Goal: Information Seeking & Learning: Learn about a topic

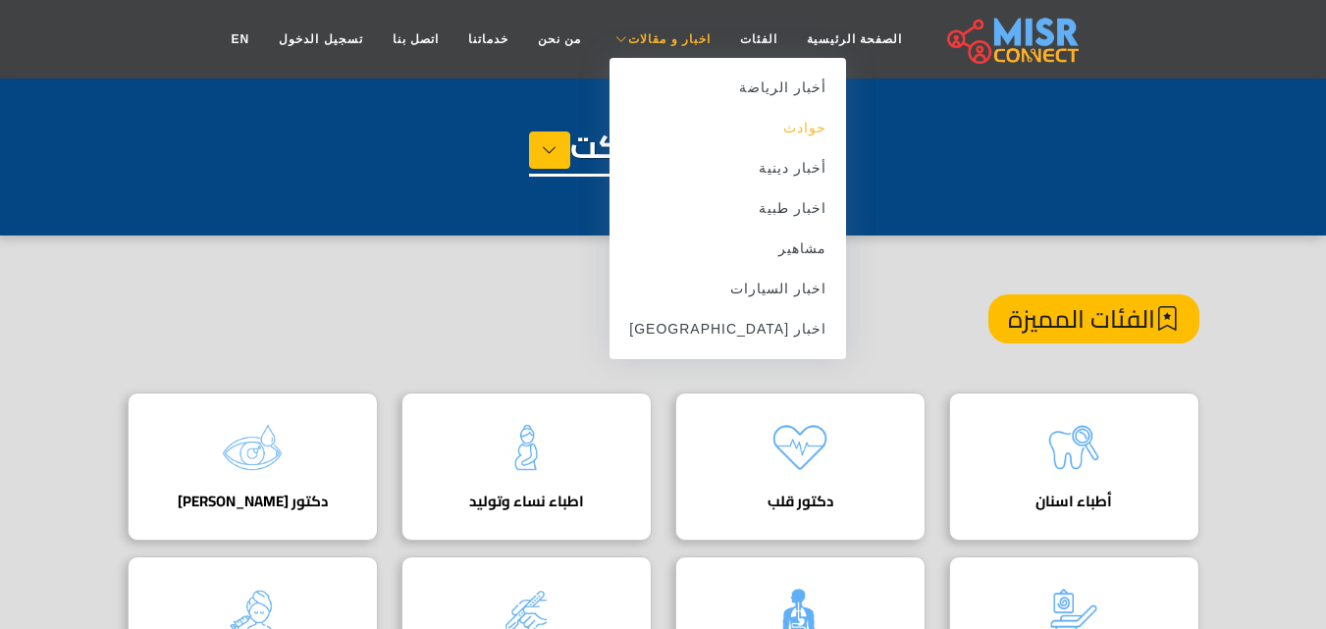
click at [766, 134] on link "حوادث" at bounding box center [727, 128] width 237 height 40
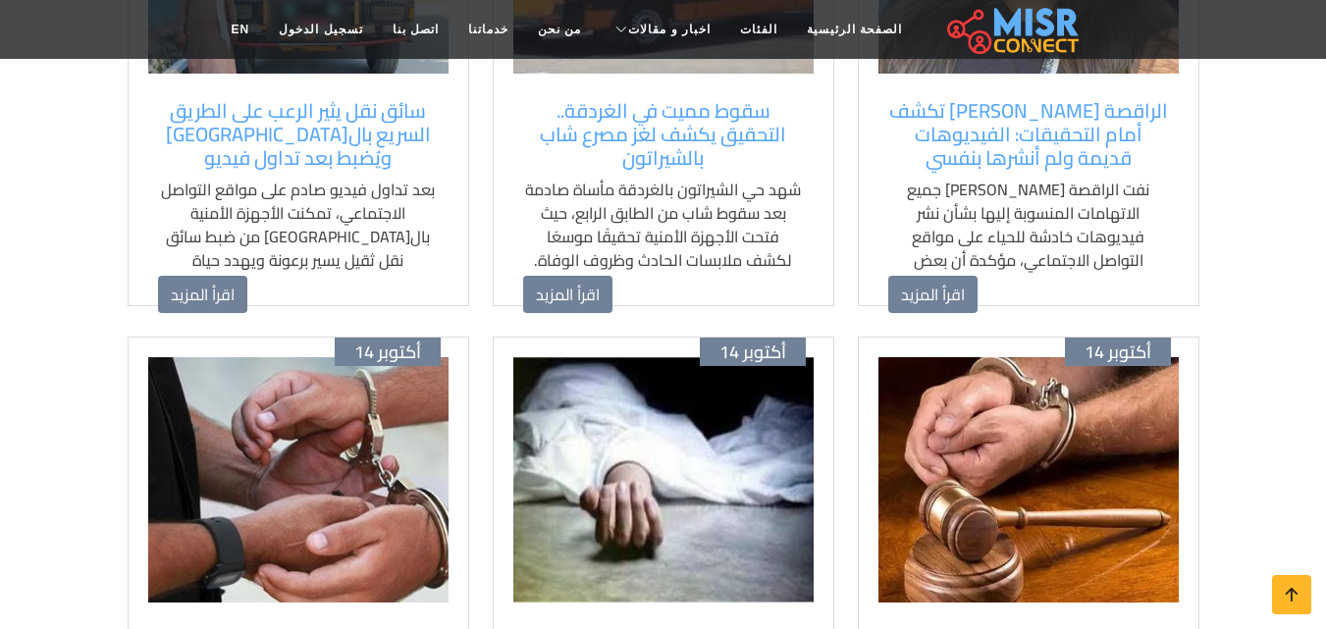
scroll to position [589, 0]
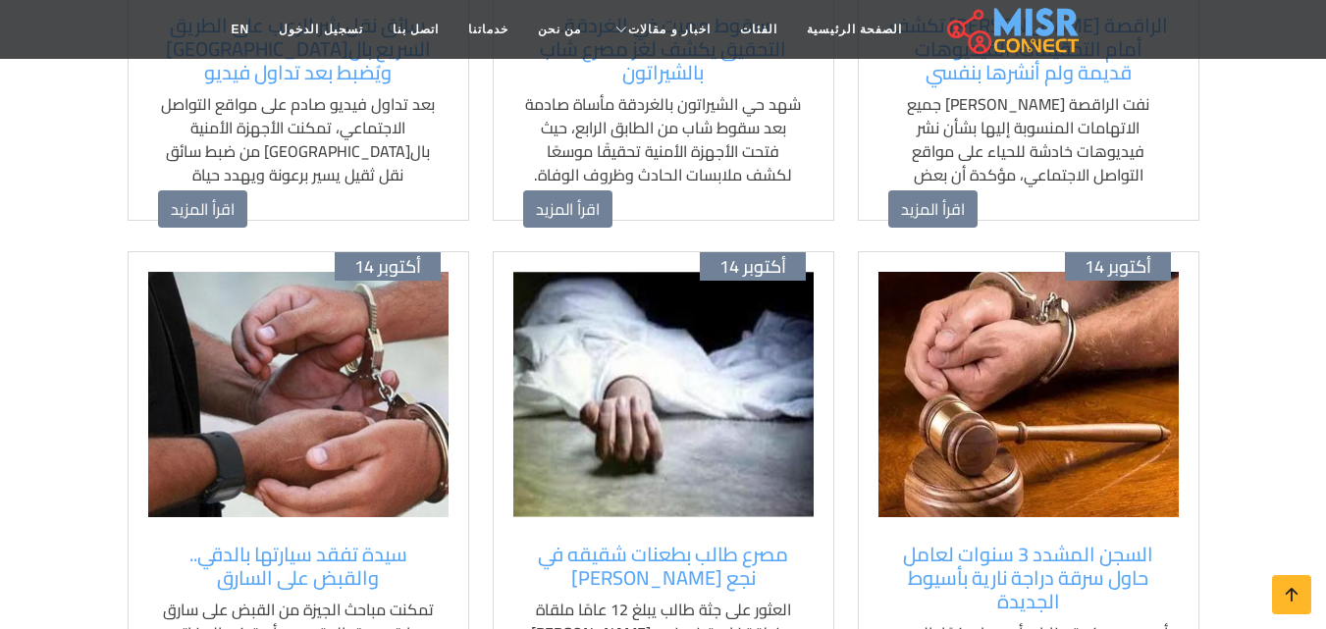
click at [1021, 388] on img at bounding box center [1028, 394] width 300 height 245
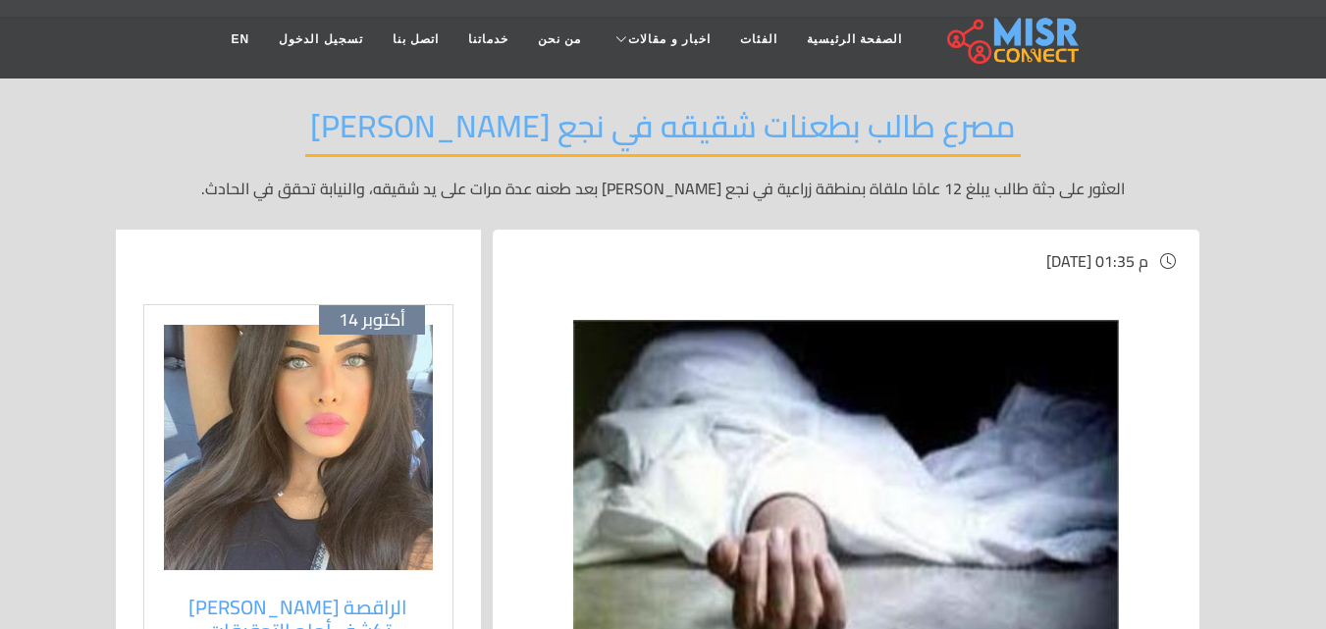
scroll to position [393, 0]
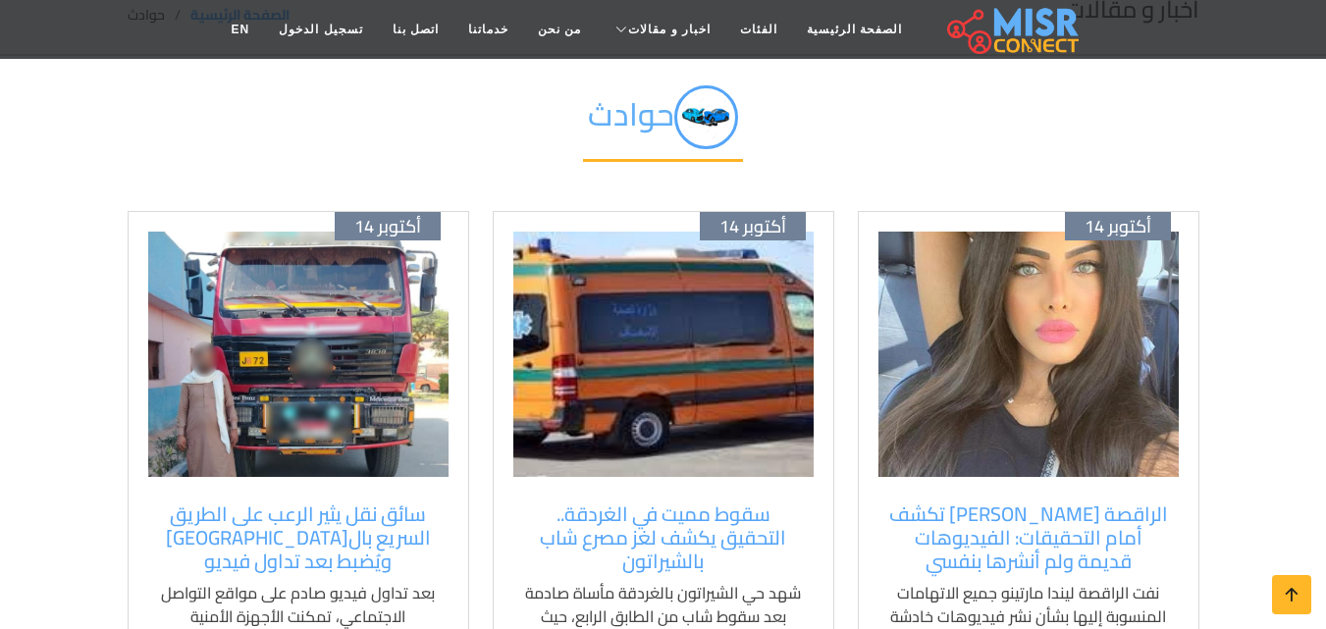
scroll to position [98, 0]
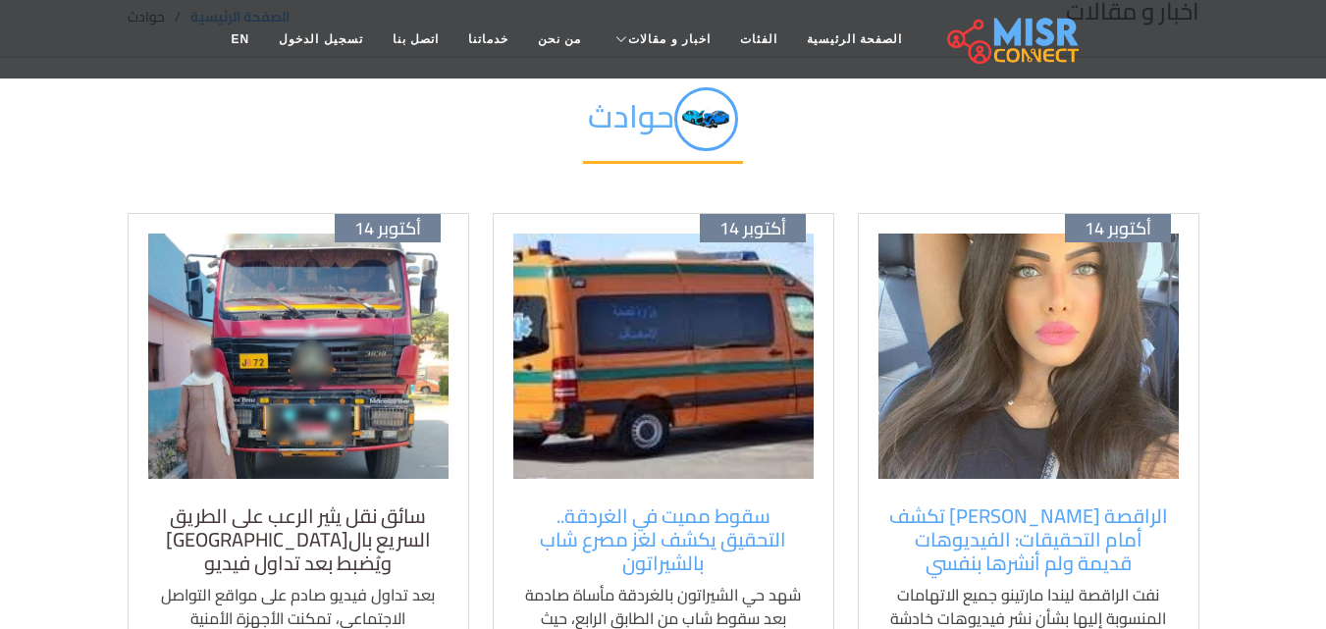
click at [333, 508] on h5 "سائق نقل يثير الرعب على الطريق السريع بال[GEOGRAPHIC_DATA] ويُضبط بعد تداول فيد…" at bounding box center [298, 539] width 281 height 71
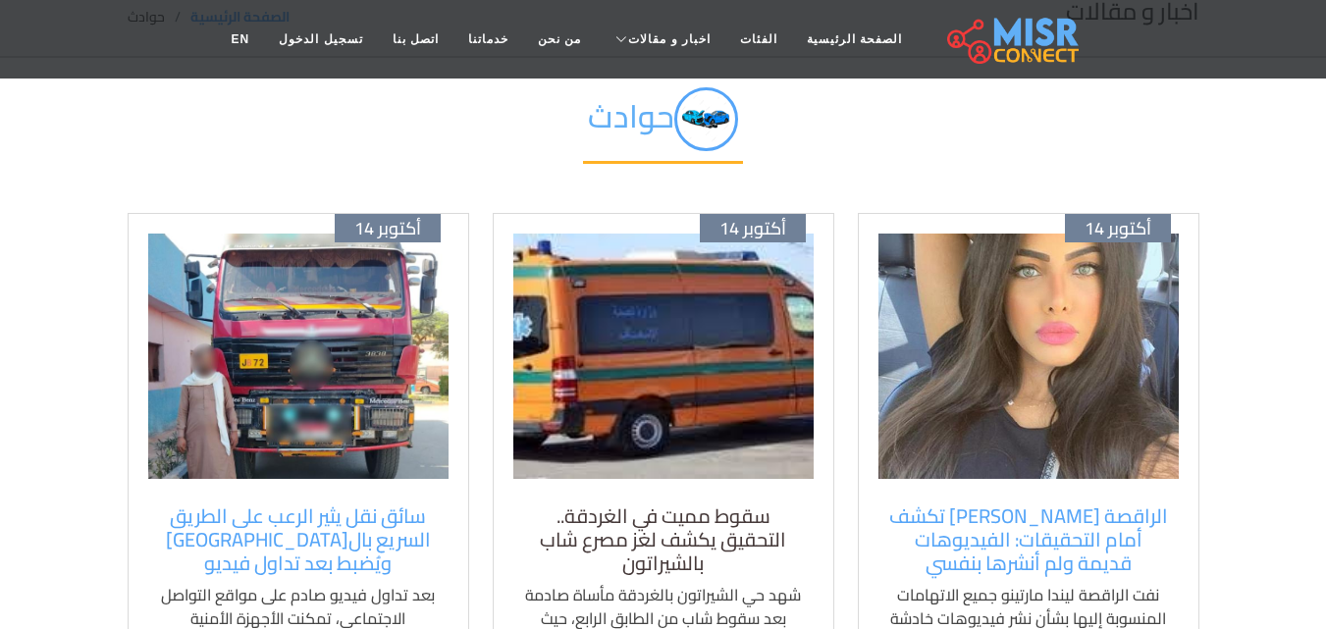
click at [697, 536] on h5 "سقوط مميت في الغردقة.. التحقيق يكشف لغز مصرع شاب بالشيراتون" at bounding box center [663, 539] width 281 height 71
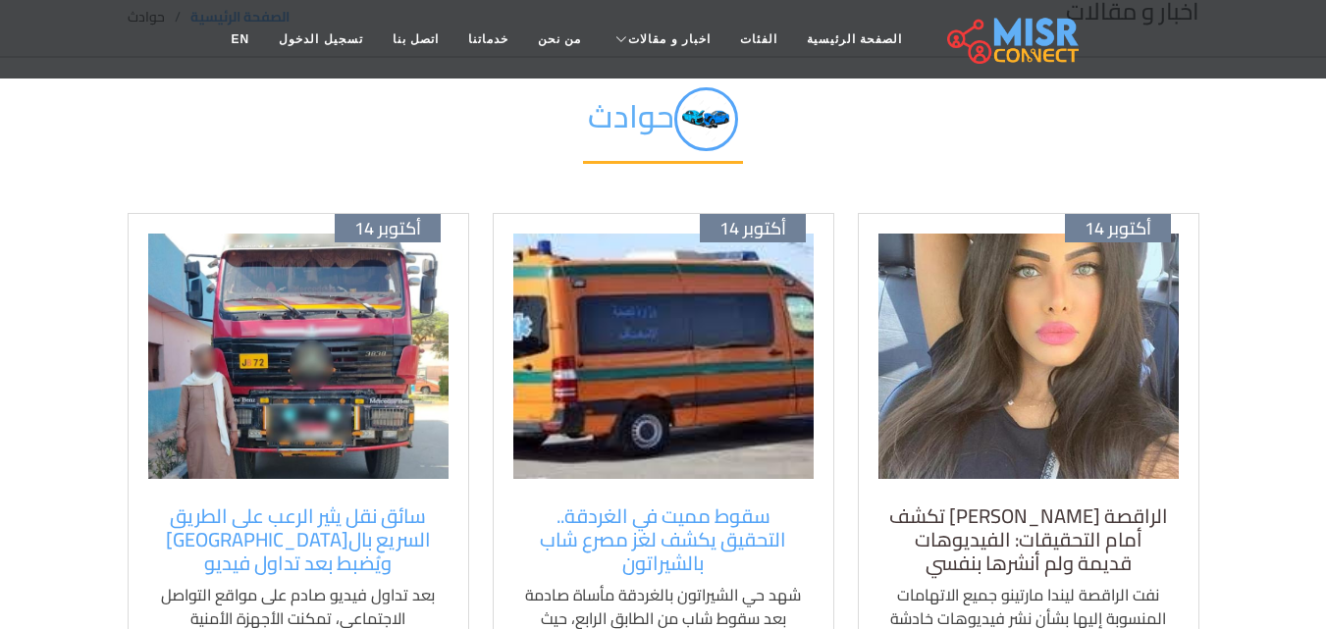
click at [963, 537] on h5 "الراقصة ليندا تكشف أمام التحقيقات: الفيديوهات قديمة ولم أنشرها بنفسي" at bounding box center [1028, 539] width 281 height 71
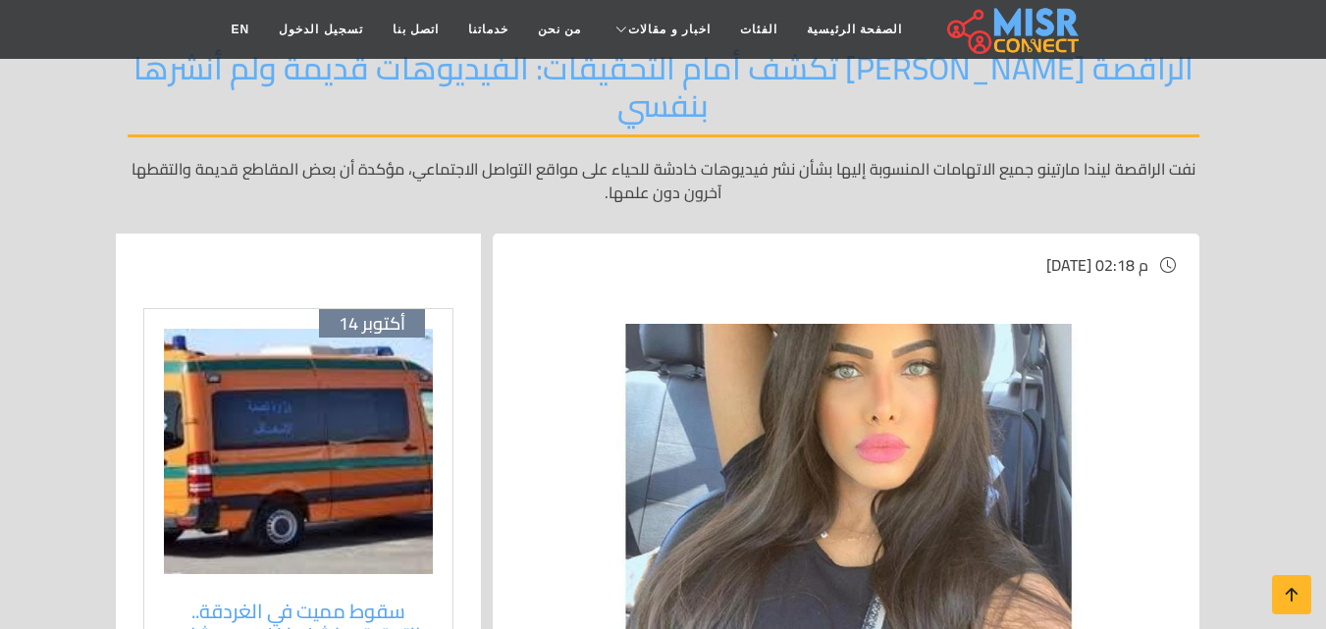
scroll to position [98, 0]
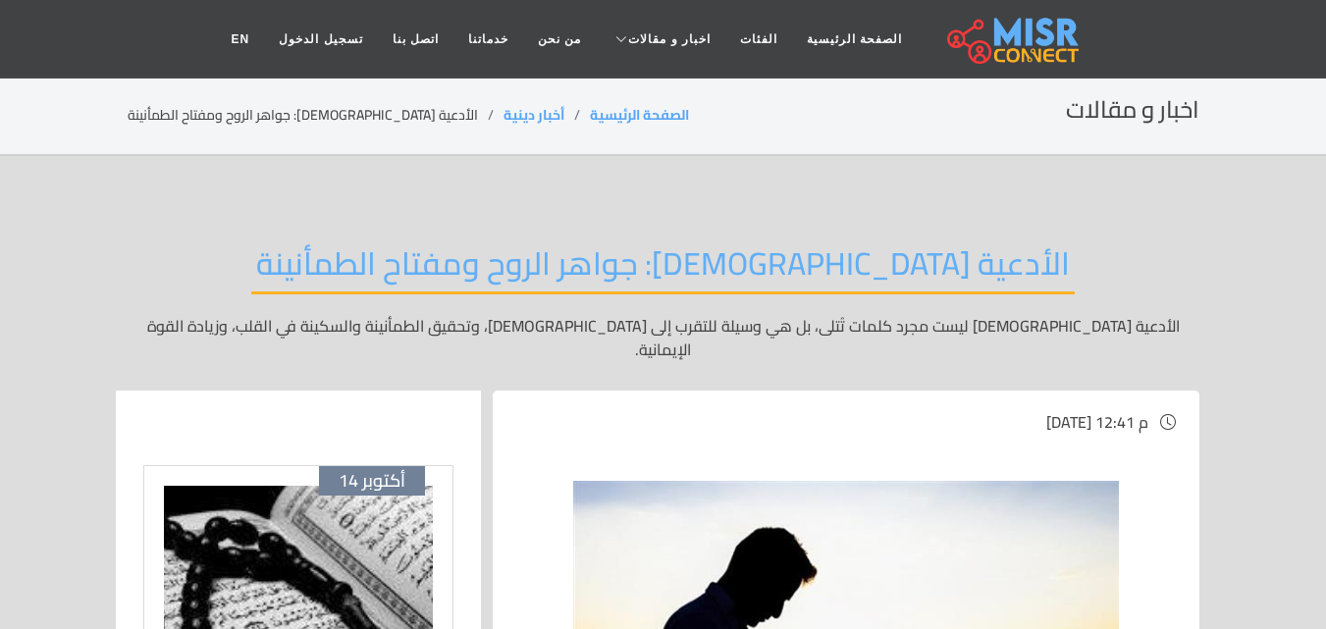
scroll to position [98, 0]
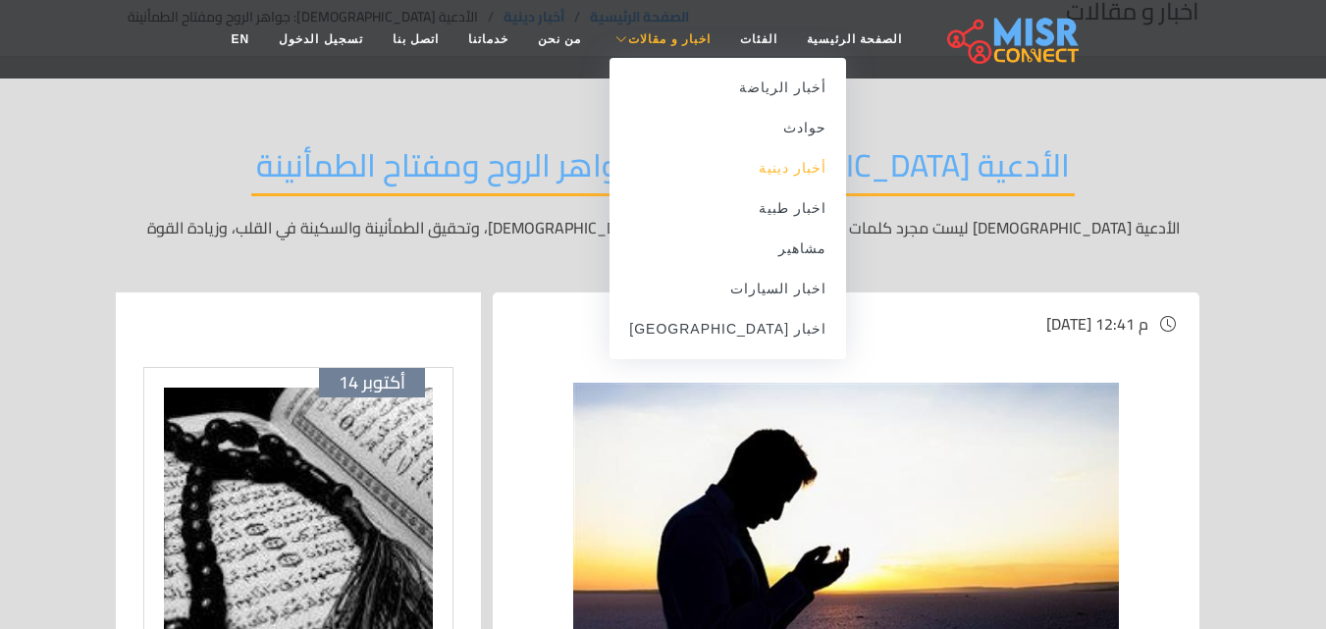
click at [763, 159] on link "أخبار دينية" at bounding box center [727, 168] width 237 height 40
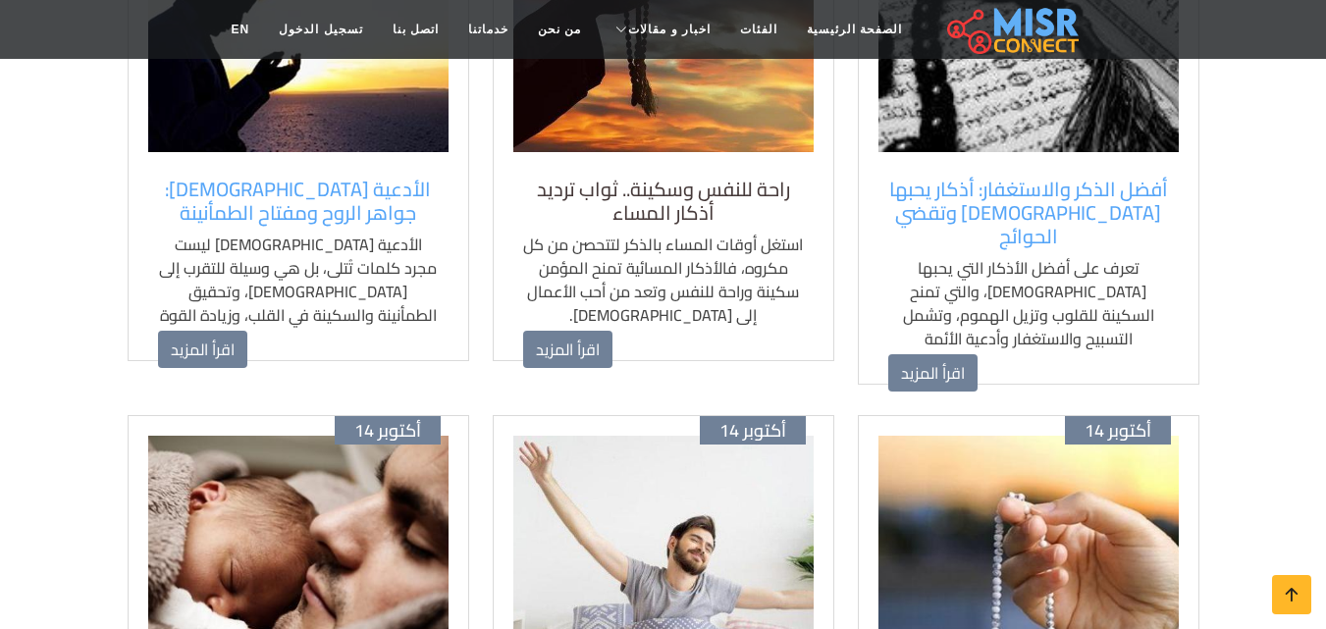
scroll to position [393, 0]
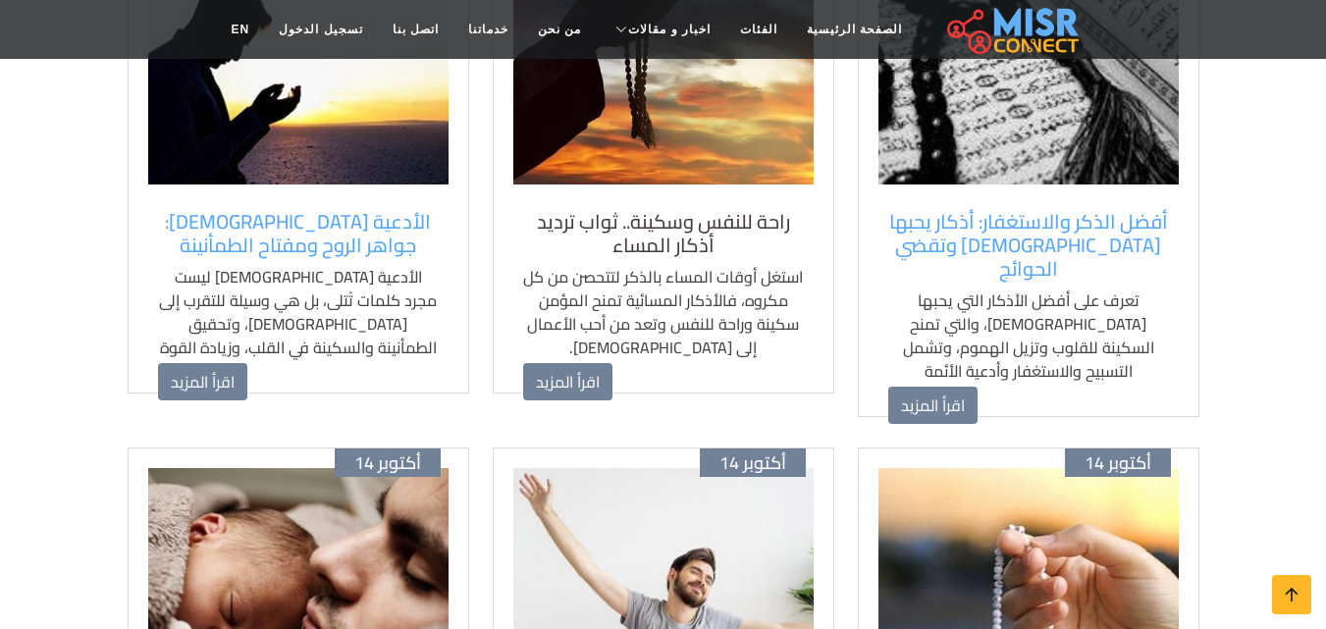
click at [642, 226] on h5 "راحة للنفس وسكينة.. ثواب ترديد أذكار المساء" at bounding box center [663, 233] width 281 height 47
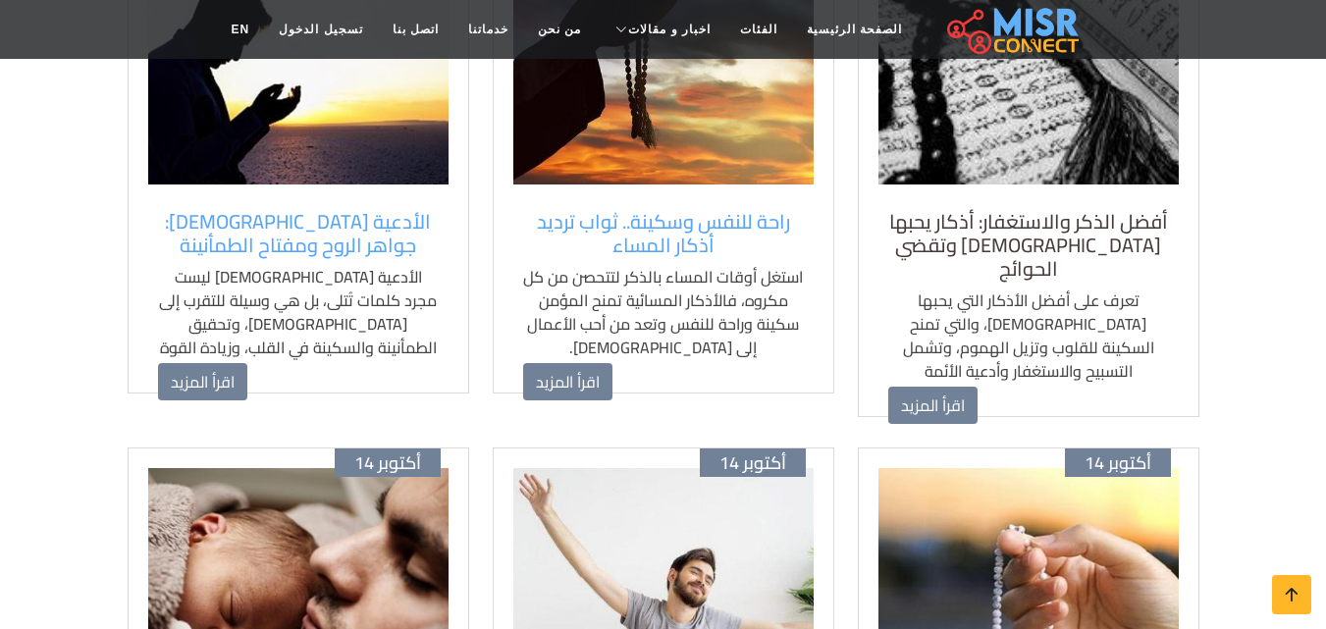
click at [1058, 244] on h5 "أفضل الذكر والاستغفار: أذكار يحبها الله وتقضي الحوائج" at bounding box center [1028, 245] width 281 height 71
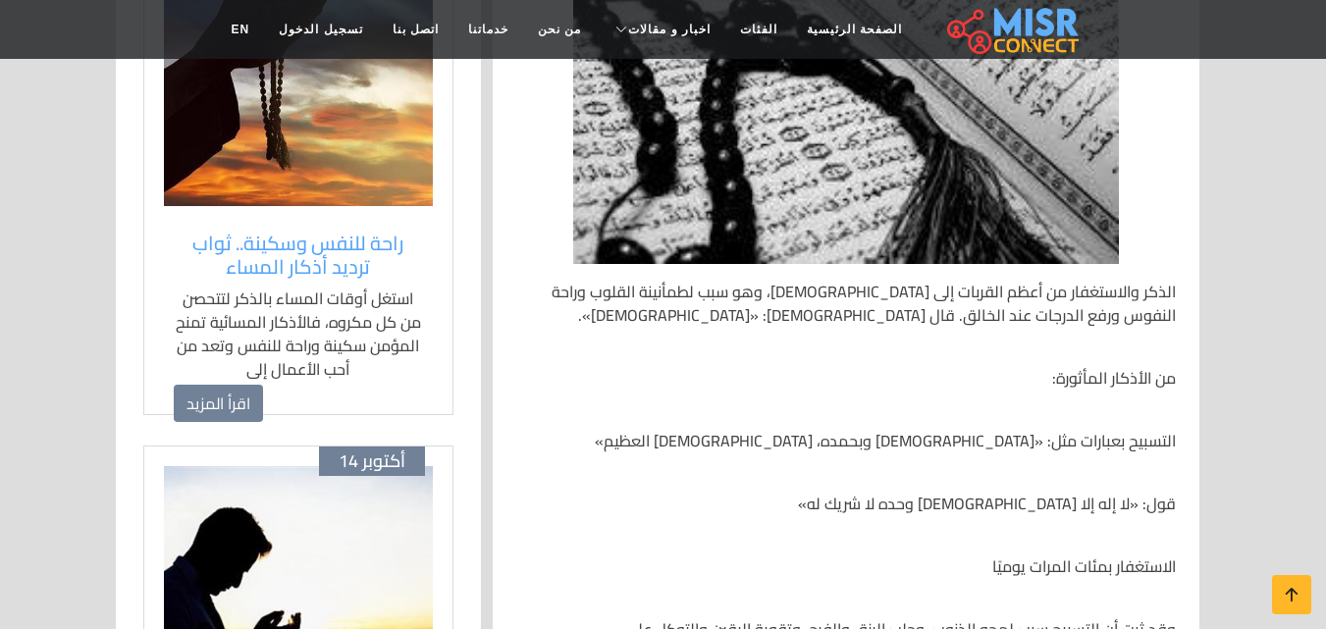
scroll to position [491, 0]
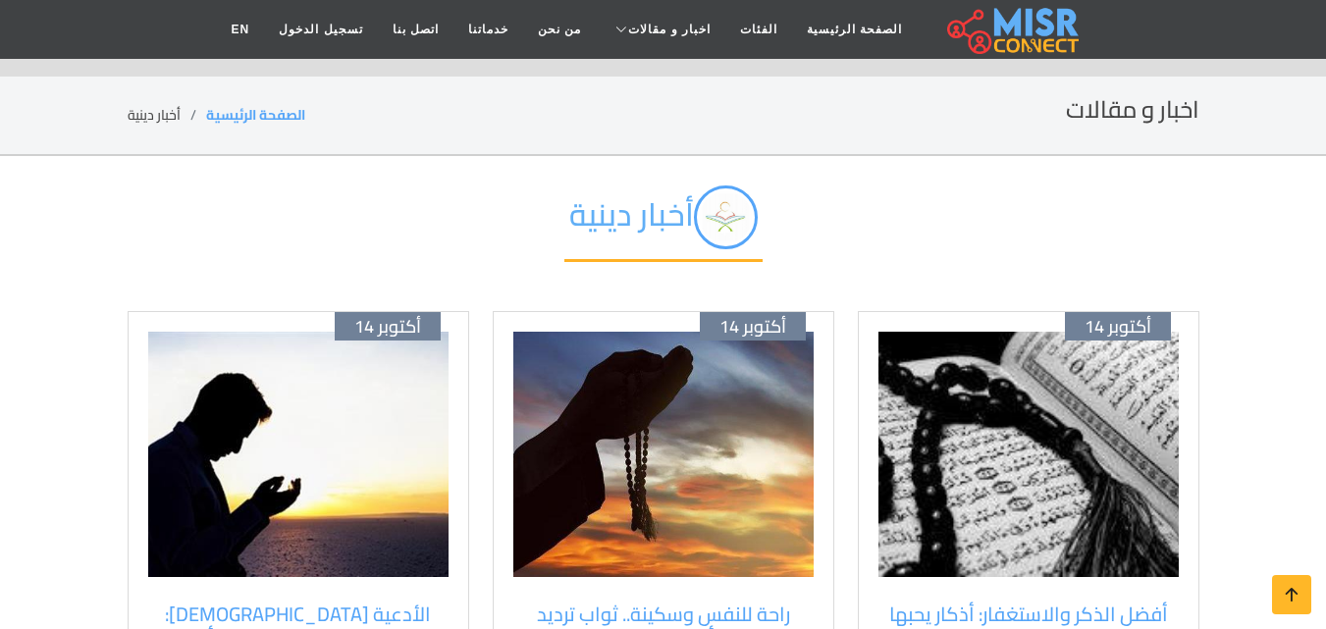
scroll to position [393, 0]
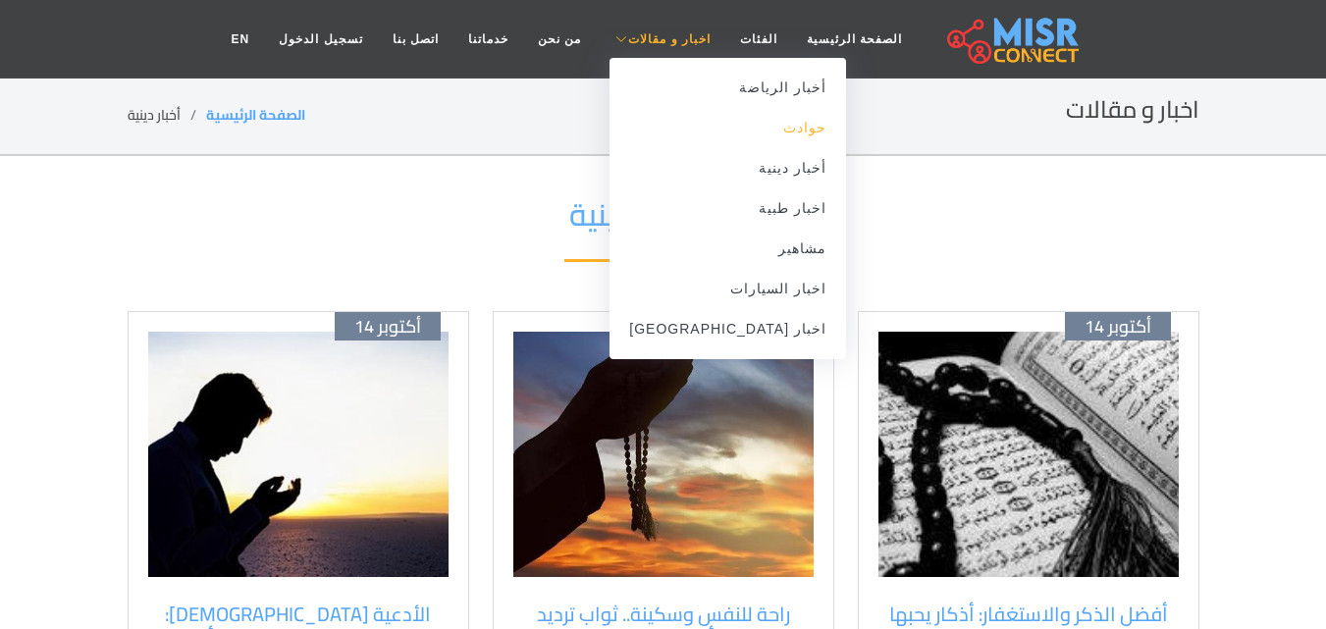
click at [753, 128] on link "حوادث" at bounding box center [727, 128] width 237 height 40
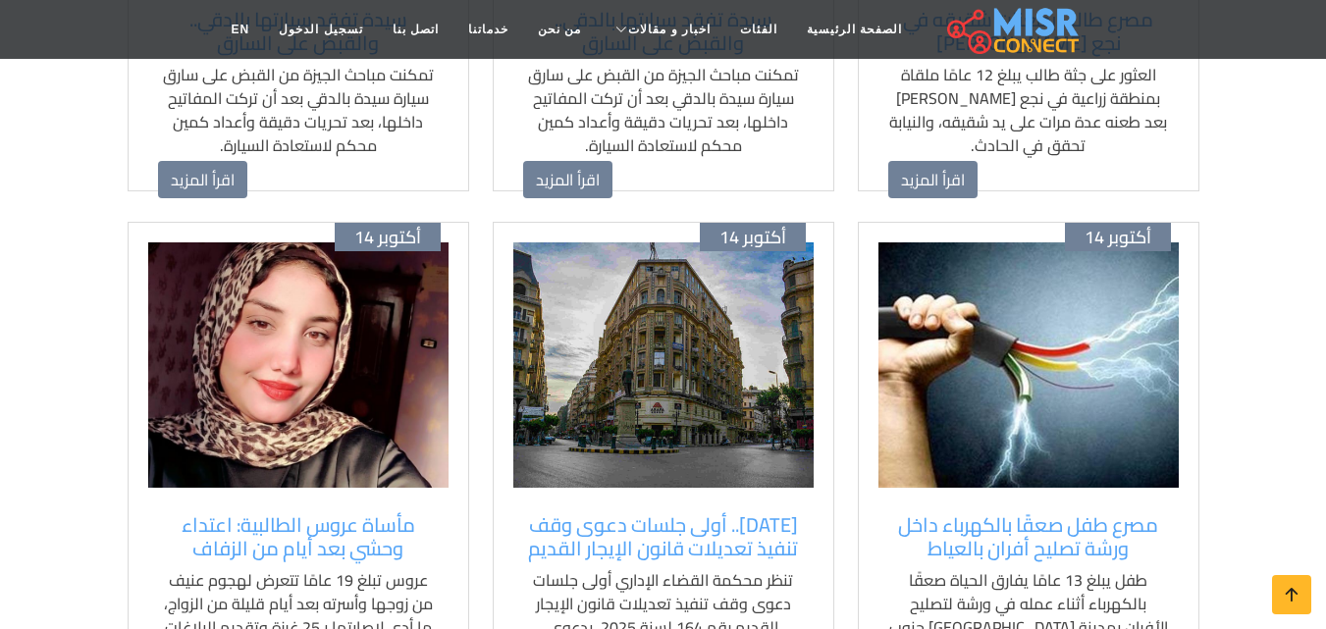
scroll to position [1767, 0]
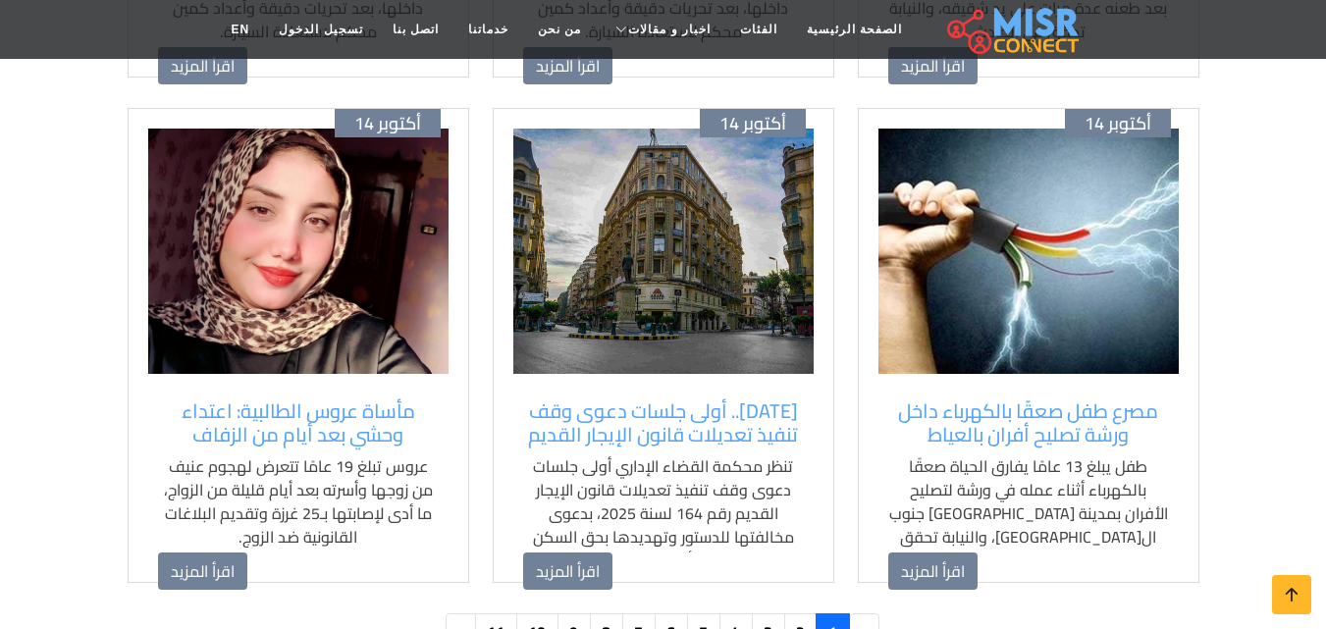
click at [381, 351] on img at bounding box center [298, 251] width 300 height 245
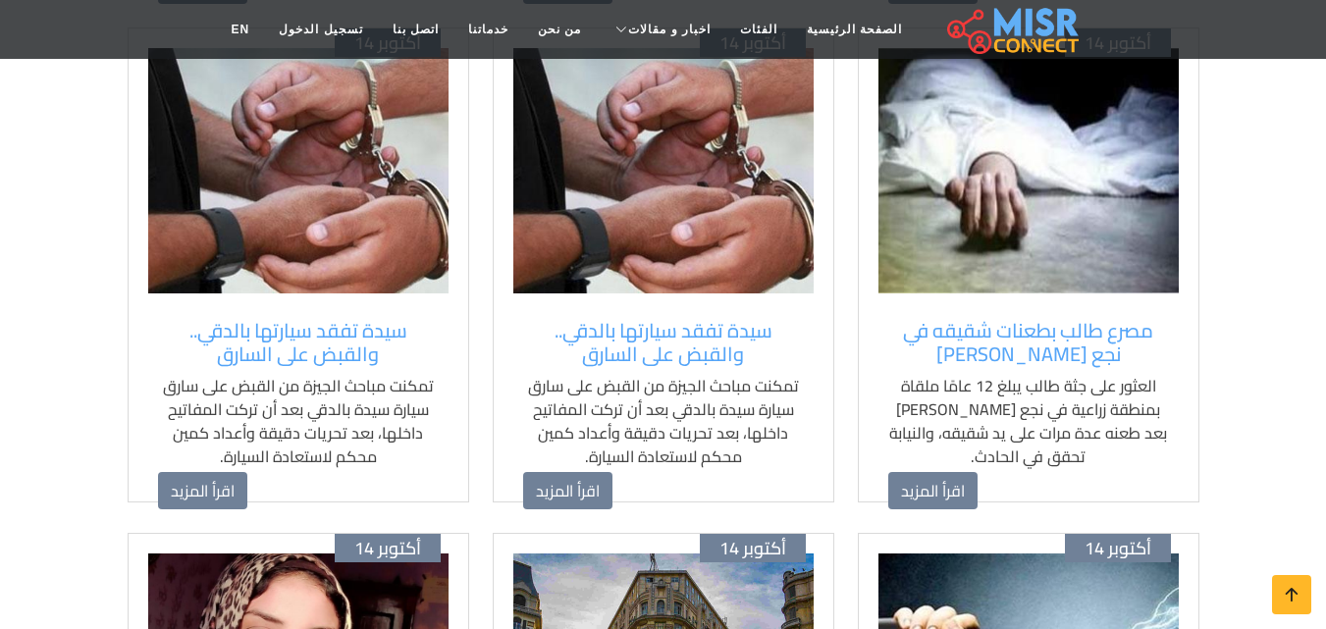
scroll to position [1178, 0]
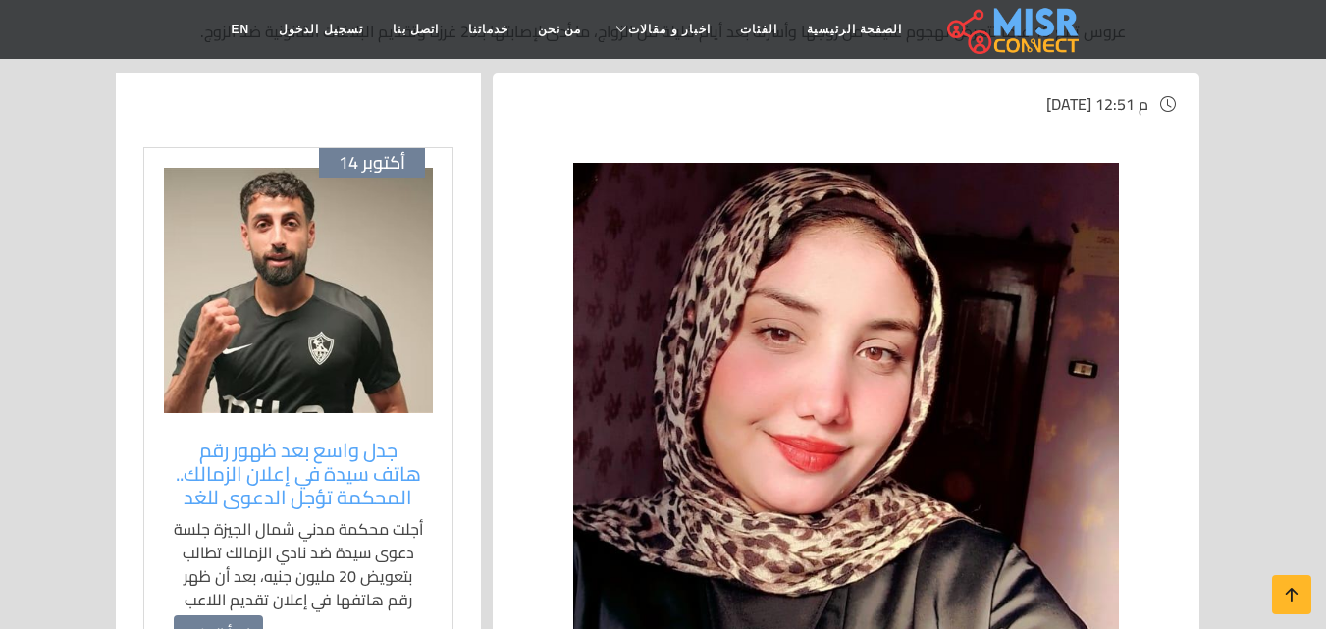
scroll to position [491, 0]
